Goal: Task Accomplishment & Management: Manage account settings

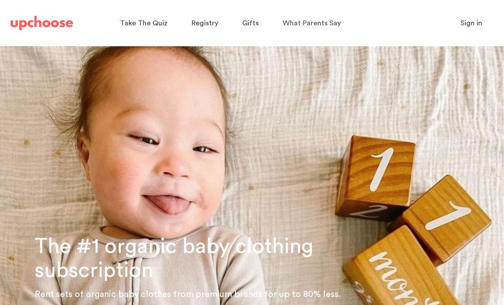
type input "k.a.riley@outlook.com"
click at [467, 22] on span "Sign in" at bounding box center [472, 23] width 22 height 7
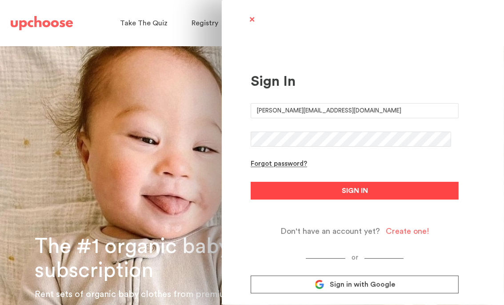
click at [321, 191] on button "SIGN IN" at bounding box center [355, 191] width 208 height 18
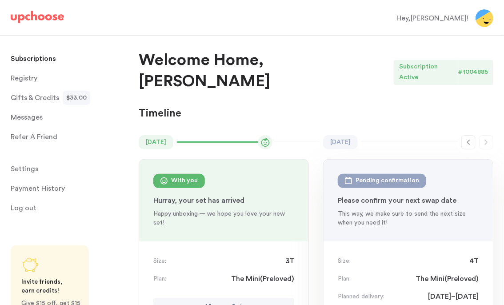
scroll to position [44, 0]
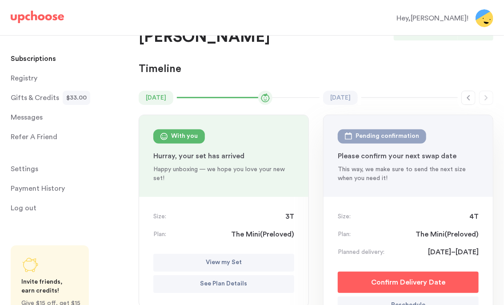
click at [232, 258] on p "View my Set" at bounding box center [224, 263] width 36 height 11
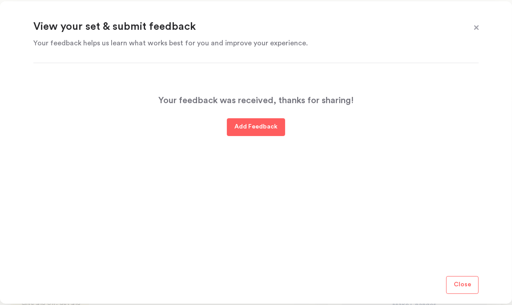
click at [473, 24] on span at bounding box center [477, 28] width 12 height 12
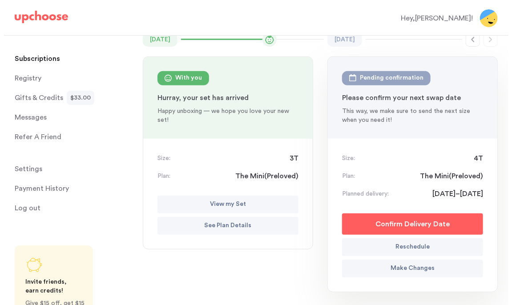
scroll to position [133, 0]
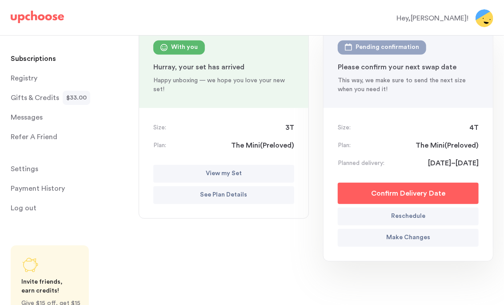
click at [217, 190] on p "See Plan Details" at bounding box center [224, 195] width 47 height 11
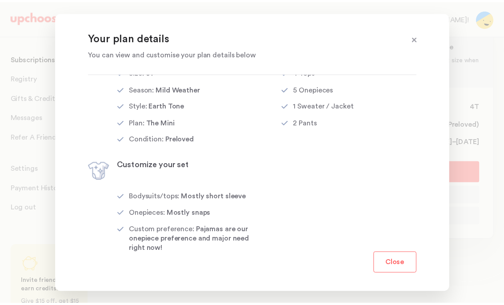
scroll to position [53, 0]
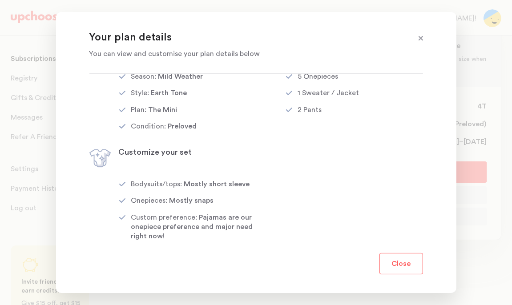
click at [396, 266] on button "Close" at bounding box center [401, 263] width 44 height 21
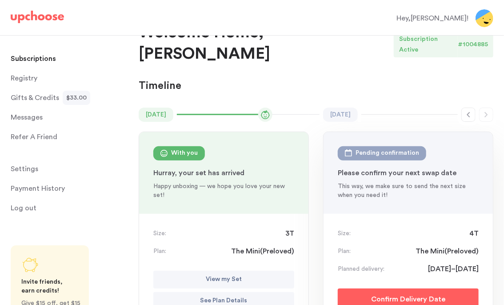
scroll to position [0, 0]
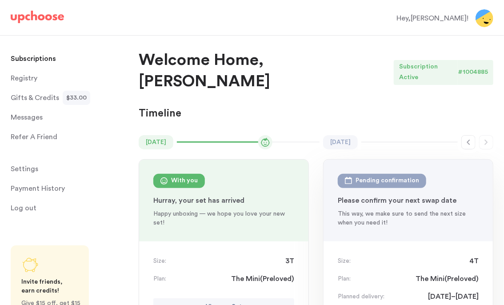
click at [53, 97] on span "Gifts & Credits" at bounding box center [35, 98] width 48 height 18
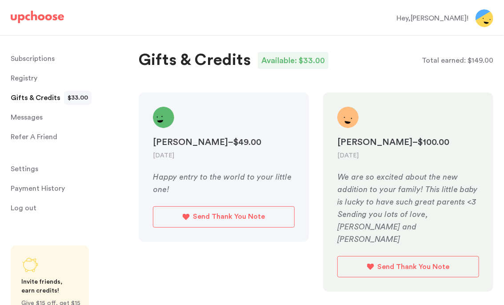
click at [36, 60] on p "Subscriptions" at bounding box center [33, 59] width 44 height 18
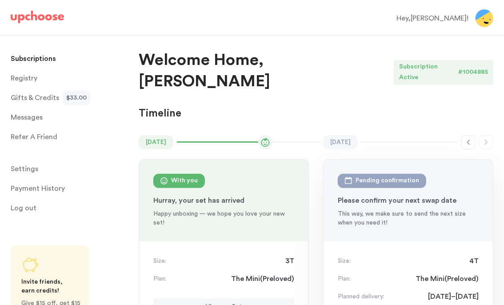
click at [46, 189] on p "Payment History" at bounding box center [38, 189] width 54 height 18
